Goal: Transaction & Acquisition: Purchase product/service

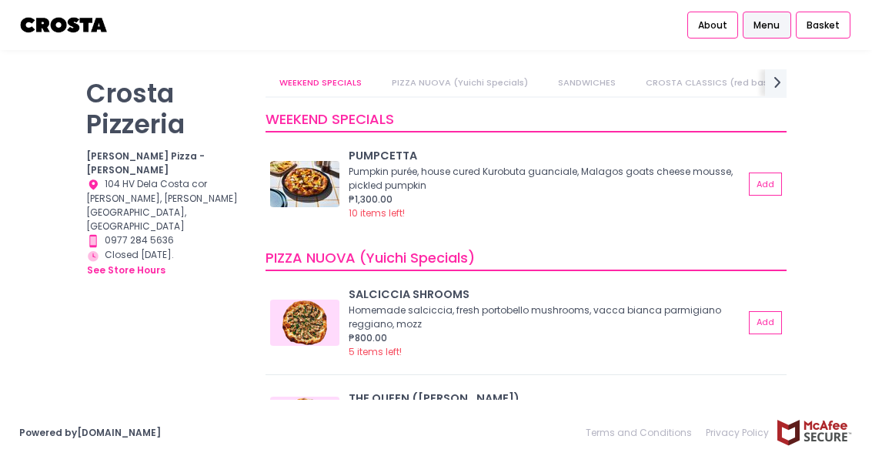
click at [767, 24] on span "Menu" at bounding box center [767, 25] width 26 height 14
click at [451, 94] on link "PIZZA NUOVA (Yuichi Specials)" at bounding box center [460, 82] width 164 height 27
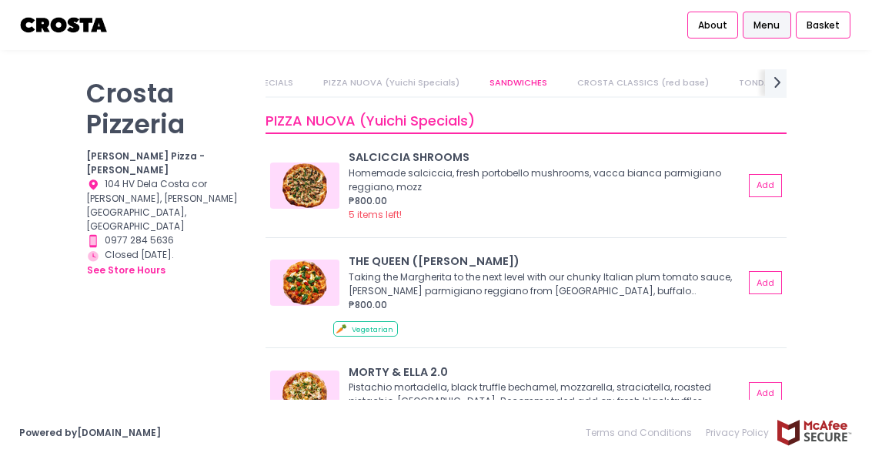
scroll to position [0, 113]
click at [502, 90] on link "SANDWICHES" at bounding box center [492, 82] width 85 height 27
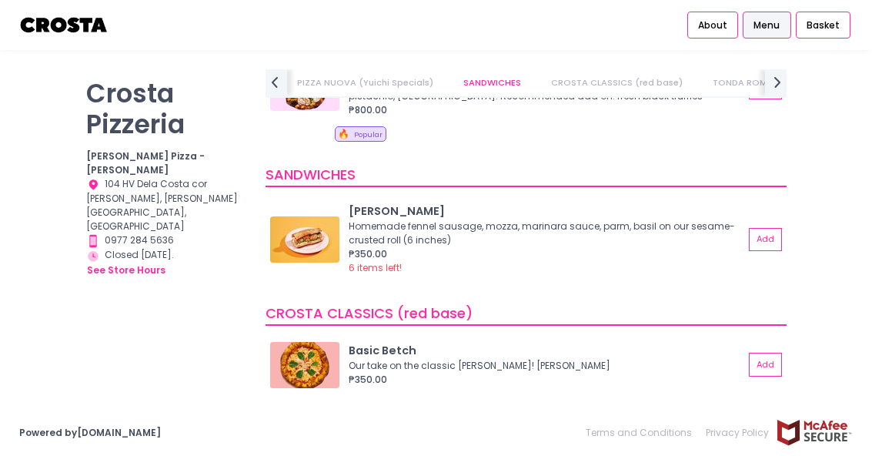
scroll to position [493, 0]
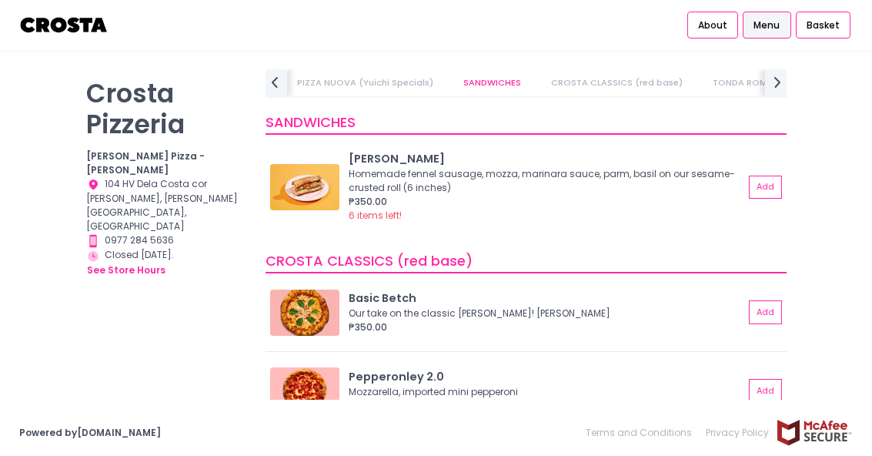
click at [730, 83] on link "TONDA ROMANA (Roman style thin crust)" at bounding box center [804, 82] width 210 height 27
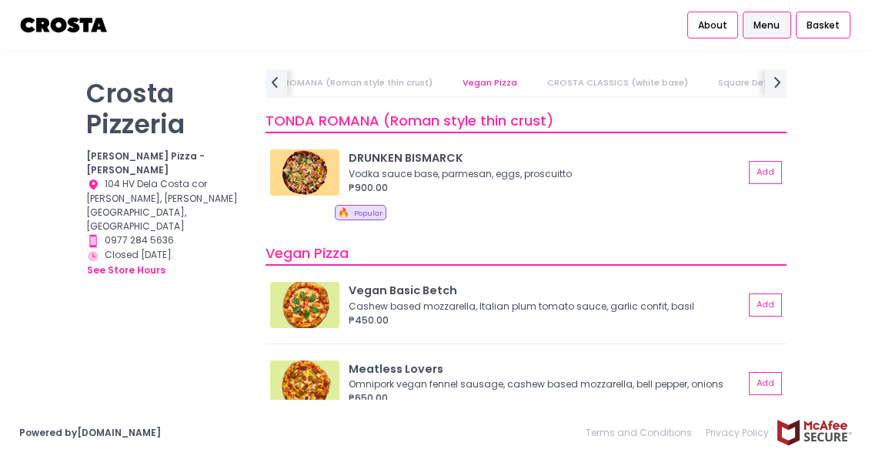
scroll to position [0, 577]
click at [62, 31] on img at bounding box center [64, 25] width 90 height 27
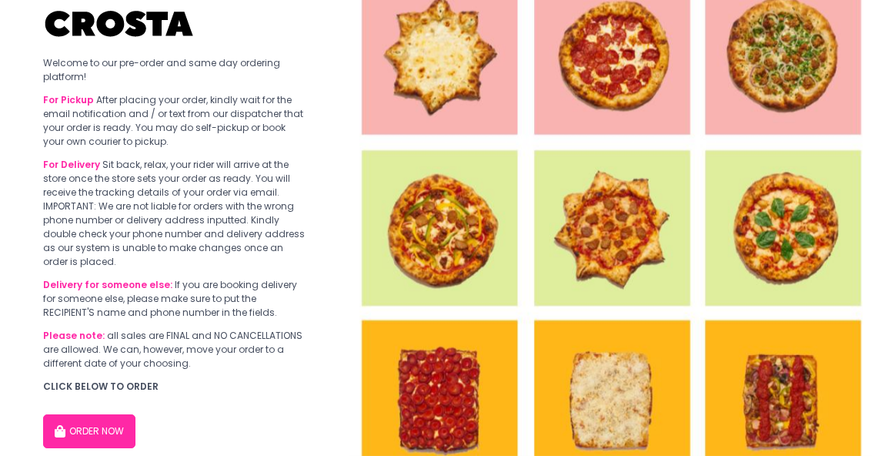
scroll to position [136, 0]
click at [72, 426] on button "ORDER NOW" at bounding box center [89, 432] width 92 height 34
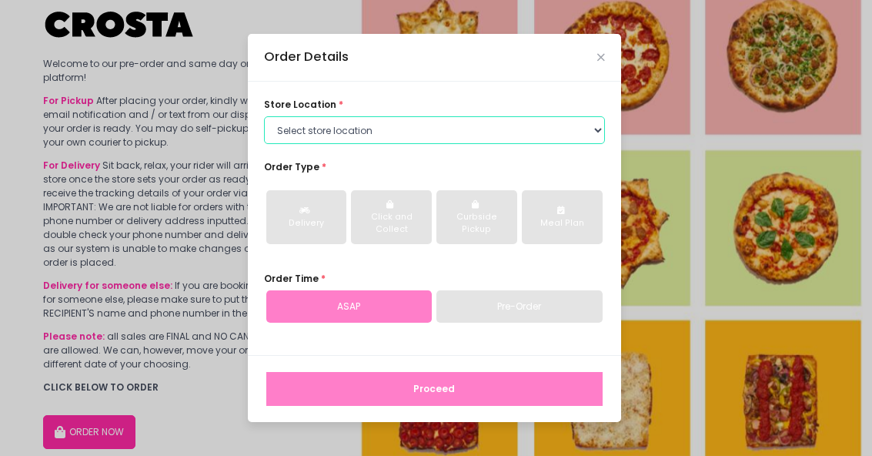
click at [576, 144] on select "Select store location [PERSON_NAME] Pizza - [PERSON_NAME] Pizza - [GEOGRAPHIC_D…" at bounding box center [434, 130] width 341 height 28
select select "65090bae48156caed44a5eb4"
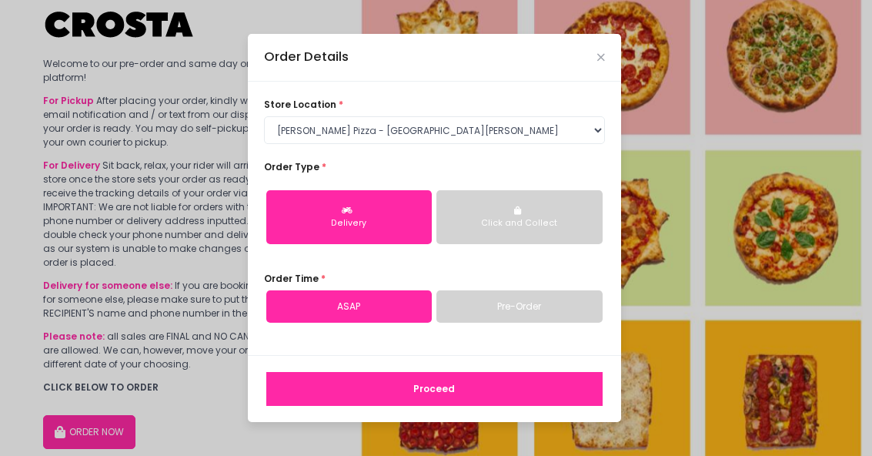
click at [570, 244] on button "Click and Collect" at bounding box center [519, 217] width 166 height 54
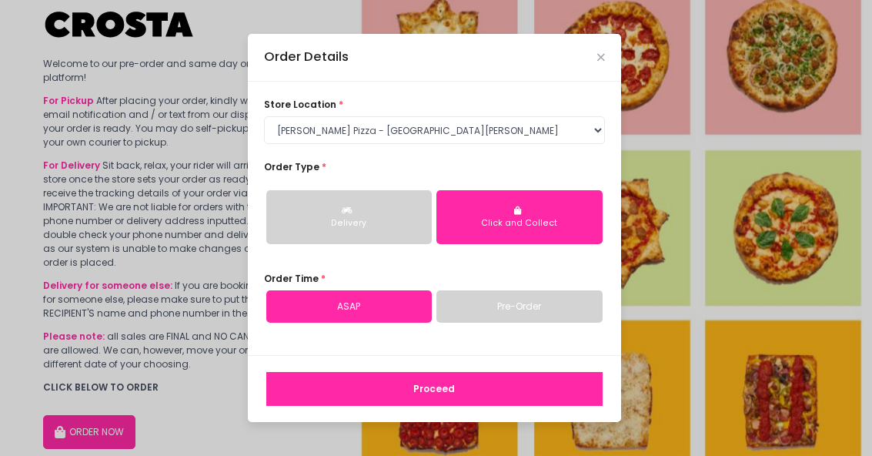
click at [518, 406] on button "Proceed" at bounding box center [434, 389] width 336 height 34
